Goal: Book appointment/travel/reservation

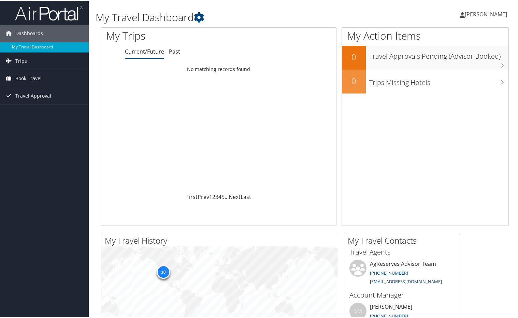
click at [26, 78] on span "Book Travel" at bounding box center [28, 77] width 26 height 17
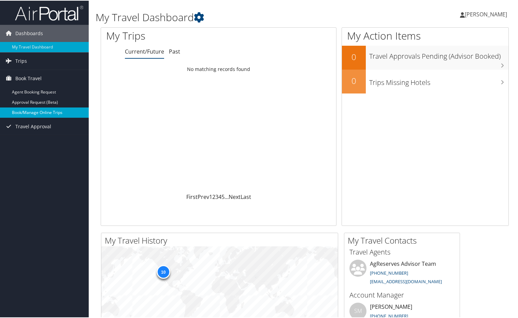
click at [31, 111] on link "Book/Manage Online Trips" at bounding box center [44, 112] width 89 height 10
